Goal: Information Seeking & Learning: Learn about a topic

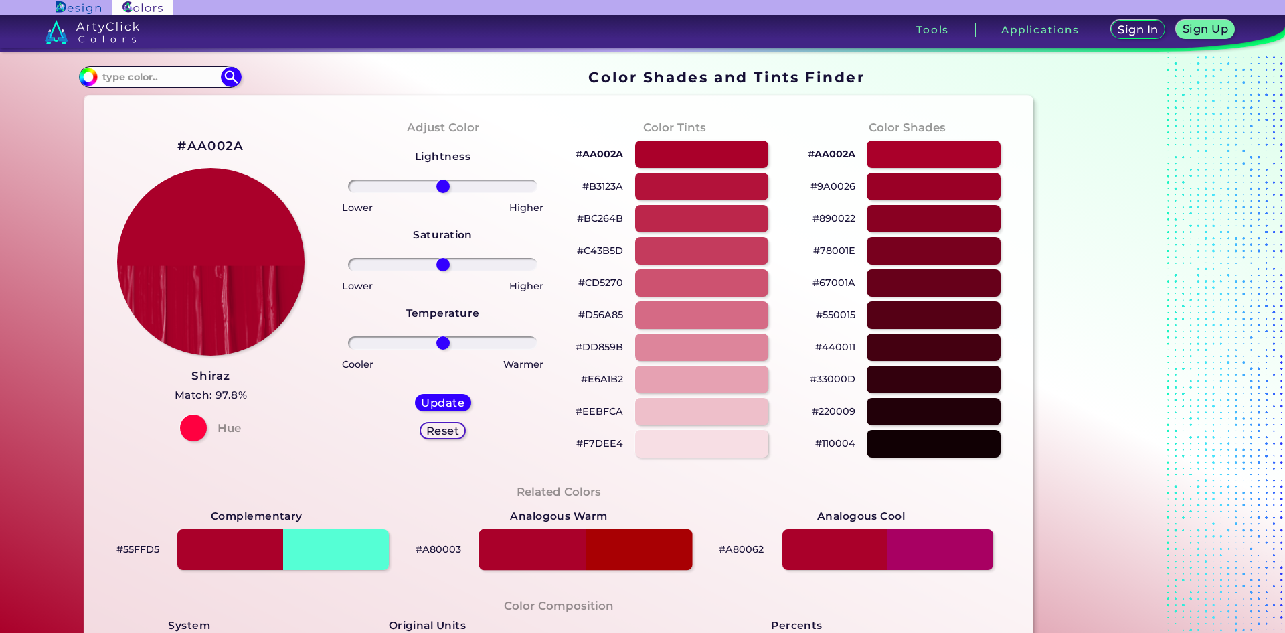
click at [565, 537] on div at bounding box center [586, 549] width 214 height 41
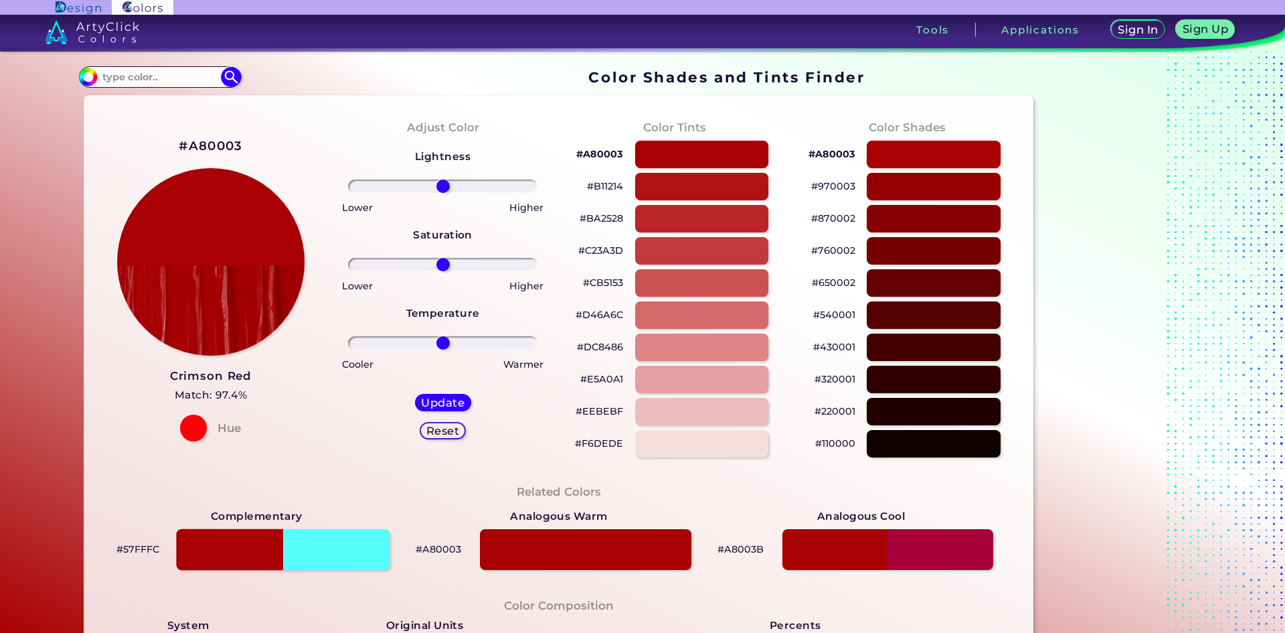
click at [256, 556] on div at bounding box center [284, 549] width 214 height 41
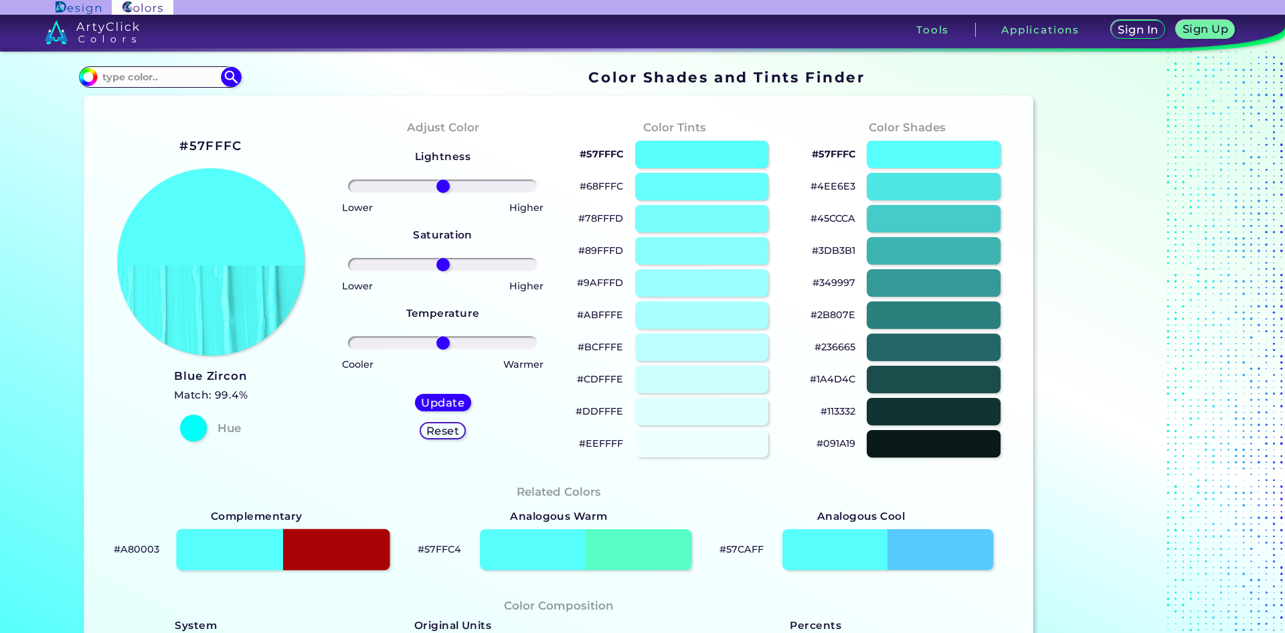
click at [307, 550] on div at bounding box center [284, 549] width 214 height 41
type input "#a80003"
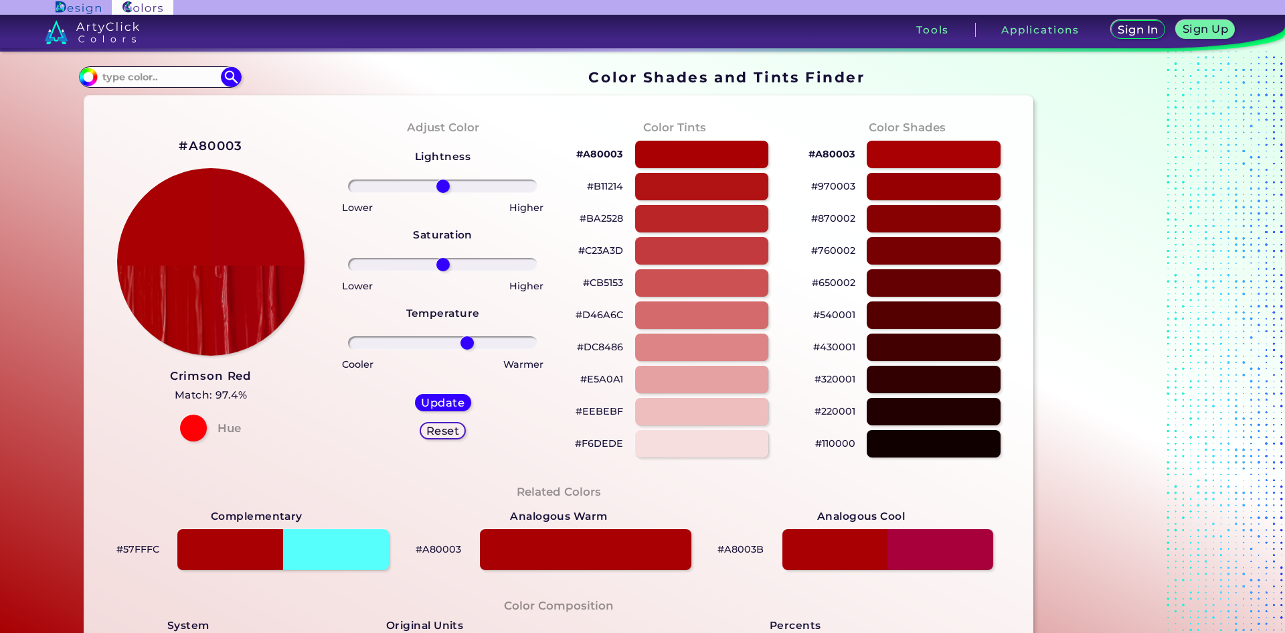
drag, startPoint x: 444, startPoint y: 340, endPoint x: 465, endPoint y: 345, distance: 21.3
type input "28"
click at [465, 345] on input "range" at bounding box center [442, 342] width 189 height 13
click at [616, 555] on div at bounding box center [586, 549] width 214 height 41
type input "#a80003"
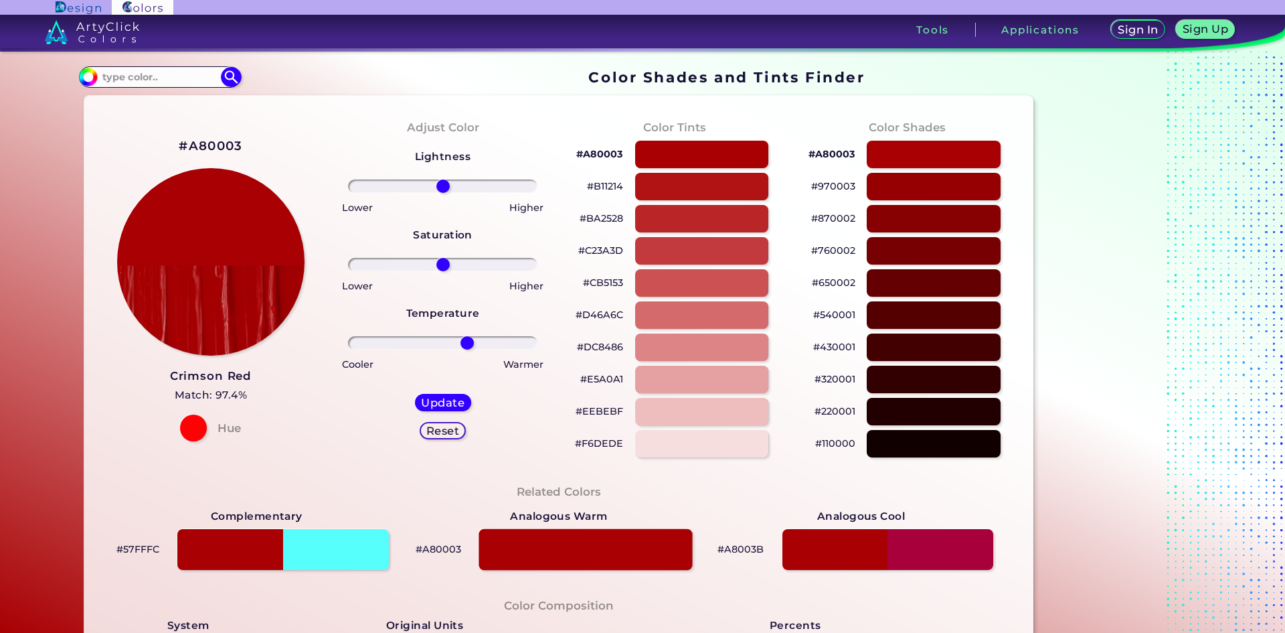
type input "0"
click at [858, 566] on div at bounding box center [888, 549] width 214 height 41
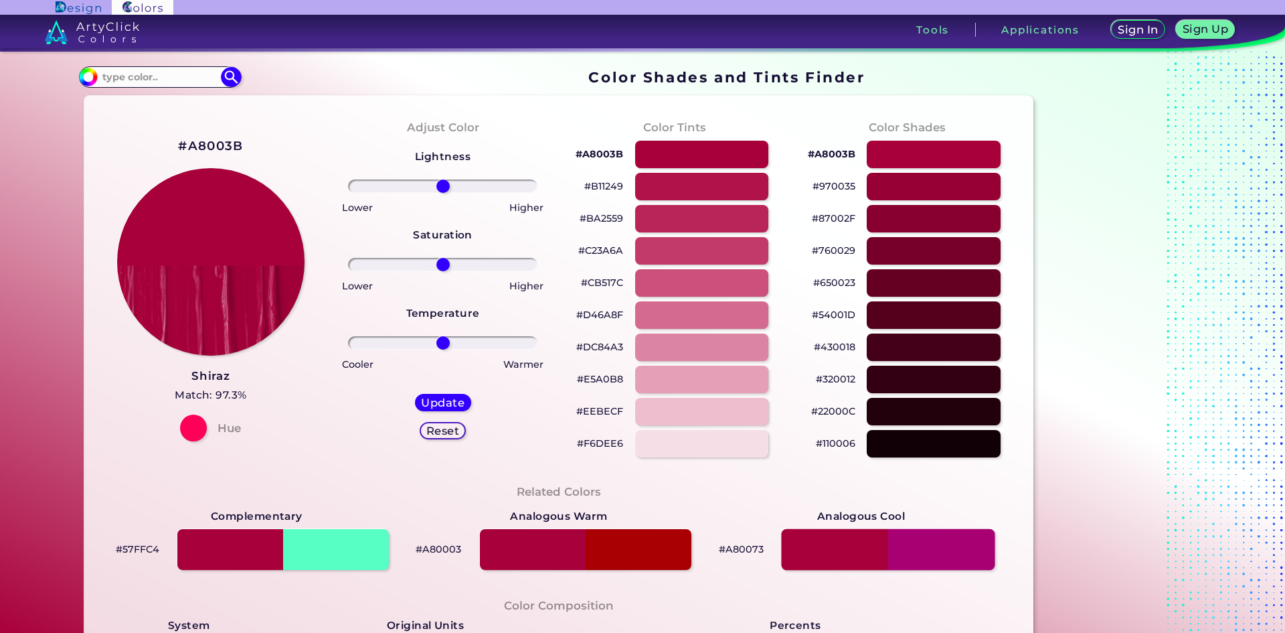
click at [859, 558] on div at bounding box center [888, 549] width 214 height 41
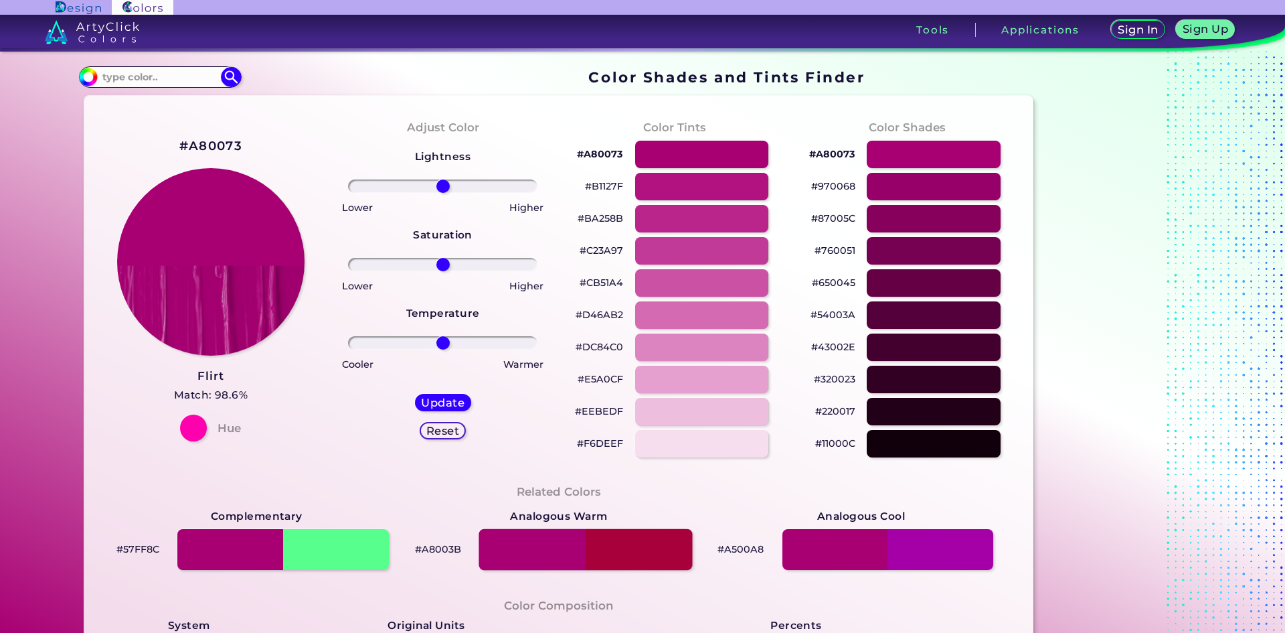
click at [578, 535] on div at bounding box center [586, 549] width 214 height 41
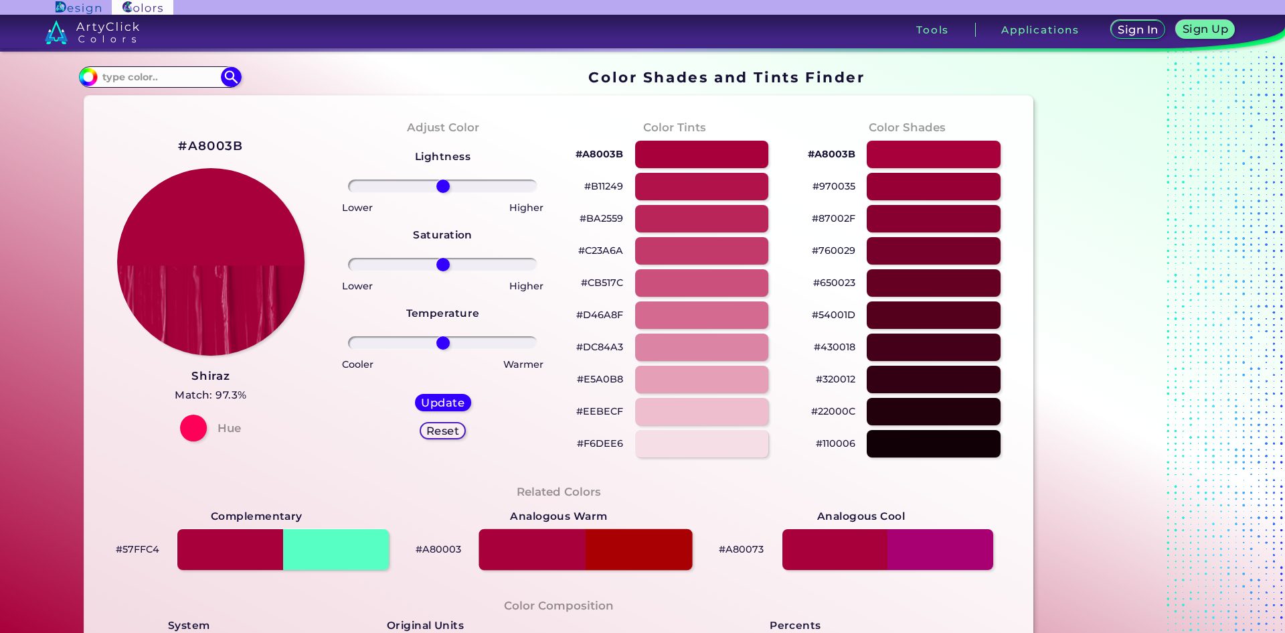
click at [631, 549] on div at bounding box center [586, 549] width 214 height 41
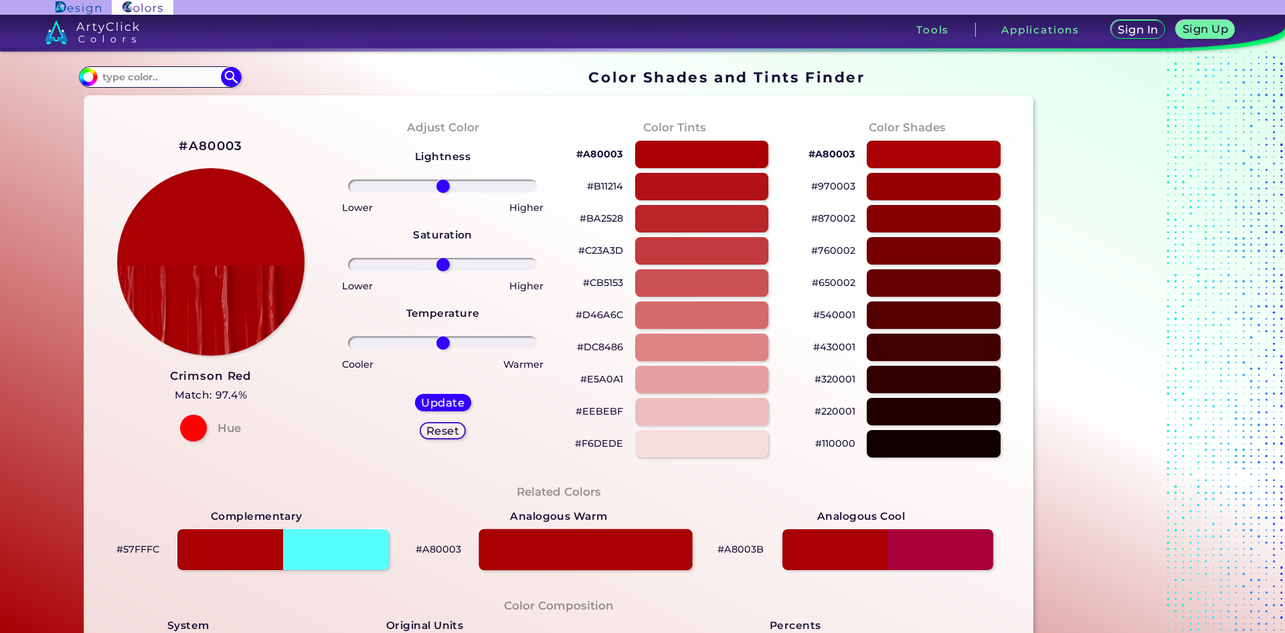
click at [607, 545] on div at bounding box center [586, 549] width 214 height 41
click at [570, 547] on div at bounding box center [586, 549] width 214 height 41
type input "#a80003"
click at [219, 396] on h5 "Match: 97.4%" at bounding box center [211, 394] width 82 height 17
